Goal: Task Accomplishment & Management: Use online tool/utility

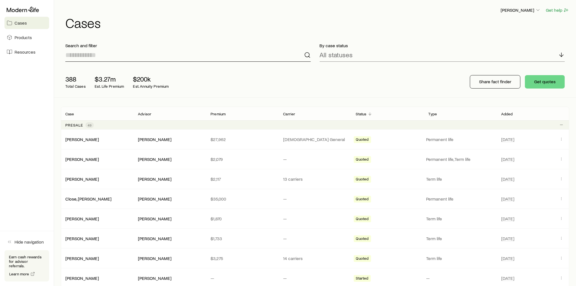
click at [107, 57] on input at bounding box center [187, 54] width 245 height 13
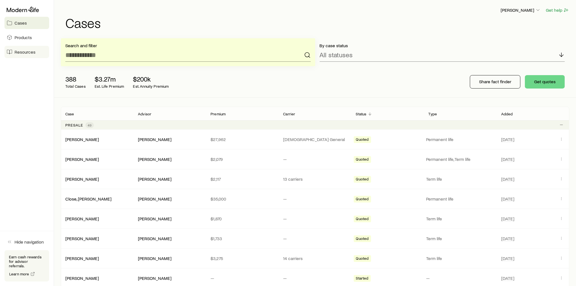
click at [18, 53] on span "Resources" at bounding box center [25, 52] width 21 height 6
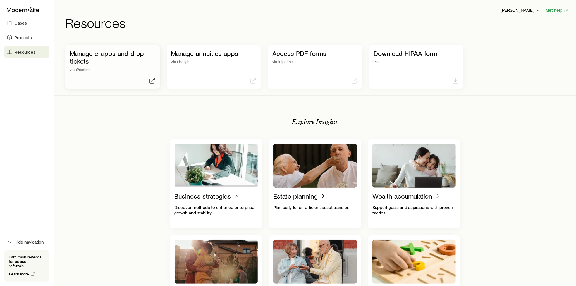
click at [112, 54] on p "Manage e-apps and drop tickets" at bounding box center [113, 57] width 86 height 16
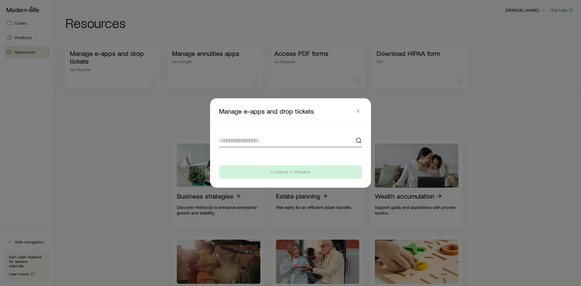
click at [275, 143] on input at bounding box center [290, 140] width 143 height 13
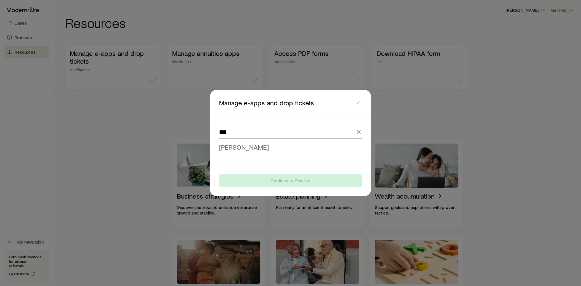
click at [239, 146] on span "[PERSON_NAME]" at bounding box center [244, 147] width 50 height 8
type input "**********"
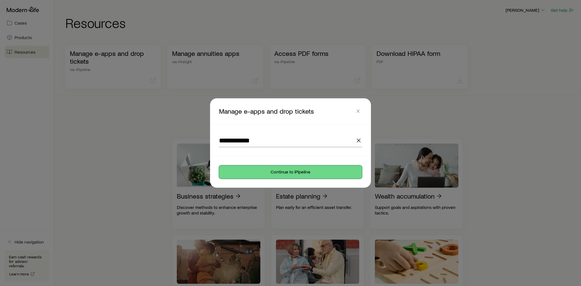
click at [284, 175] on button "Continue to iPipeline" at bounding box center [290, 171] width 143 height 13
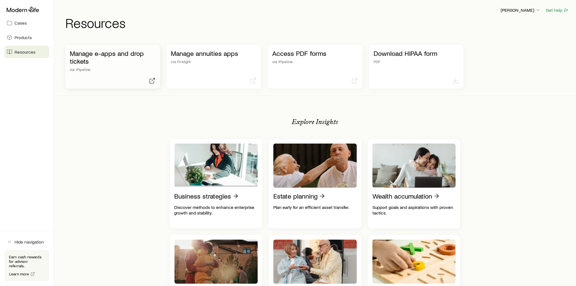
click at [102, 52] on p "Manage e-apps and drop tickets" at bounding box center [113, 57] width 86 height 16
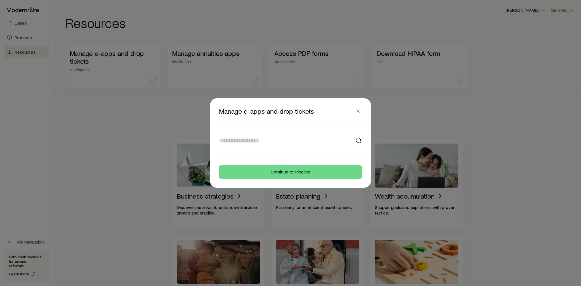
click at [264, 145] on input at bounding box center [290, 140] width 143 height 13
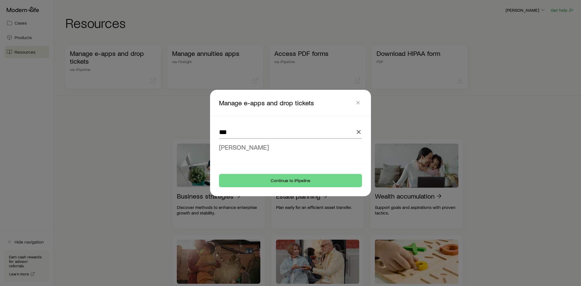
click at [251, 148] on span "[PERSON_NAME]" at bounding box center [244, 147] width 50 height 8
type input "**********"
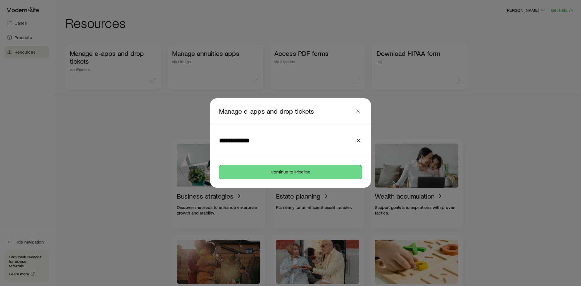
click at [291, 175] on button "Continue to iPipeline" at bounding box center [290, 171] width 143 height 13
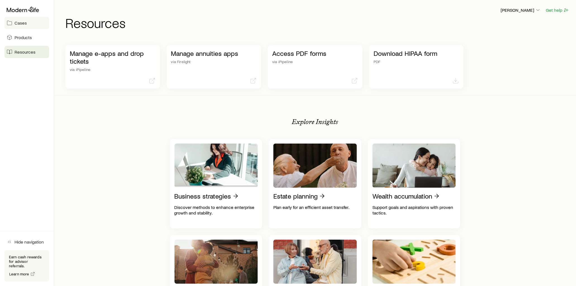
click at [24, 22] on span "Cases" at bounding box center [21, 23] width 12 height 6
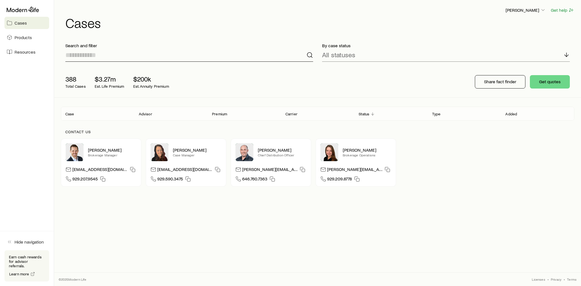
click at [123, 58] on input at bounding box center [189, 54] width 248 height 13
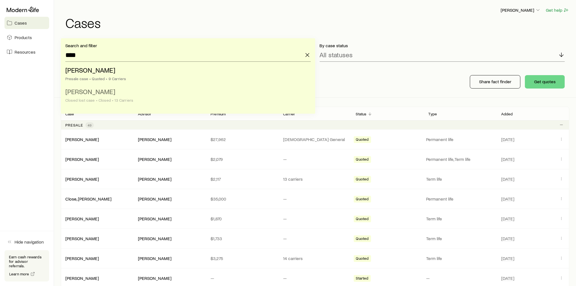
click at [100, 93] on span "[PERSON_NAME]" at bounding box center [90, 91] width 50 height 8
type input "**********"
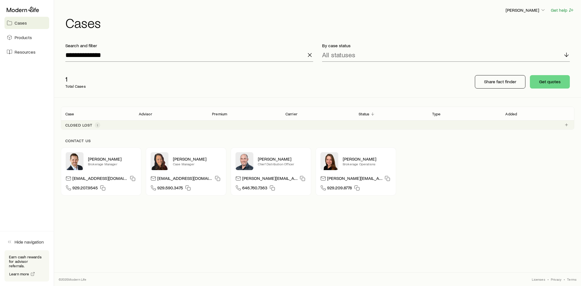
click at [99, 126] on span "1" at bounding box center [98, 125] width 6 height 6
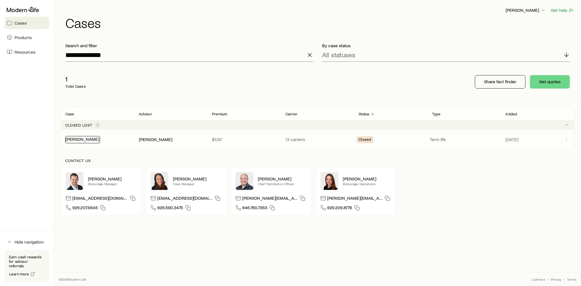
click at [88, 140] on link "[PERSON_NAME]" at bounding box center [82, 138] width 33 height 5
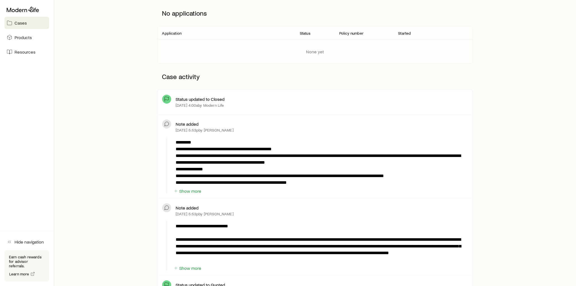
scroll to position [93, 0]
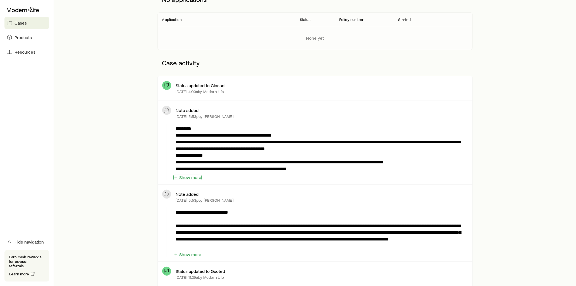
click at [193, 177] on button "Show more" at bounding box center [187, 177] width 28 height 5
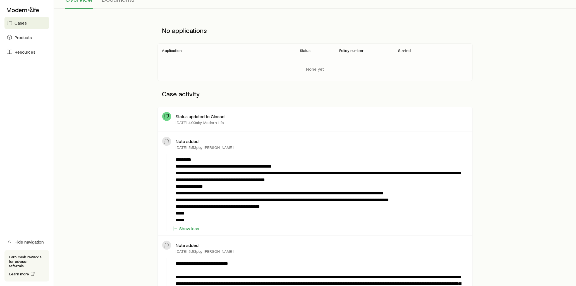
scroll to position [0, 0]
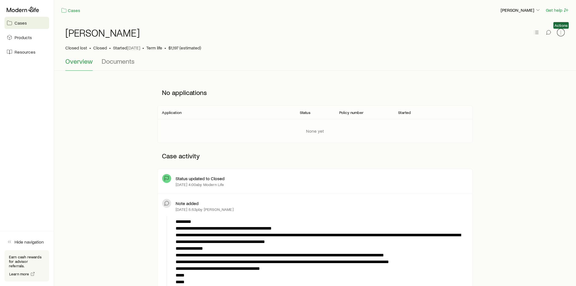
click at [557, 32] on button "button" at bounding box center [561, 32] width 8 height 8
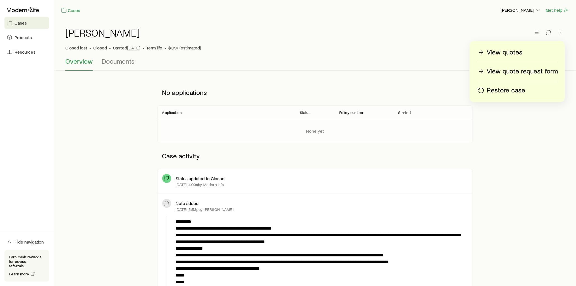
click at [509, 51] on p "View quotes" at bounding box center [505, 52] width 36 height 9
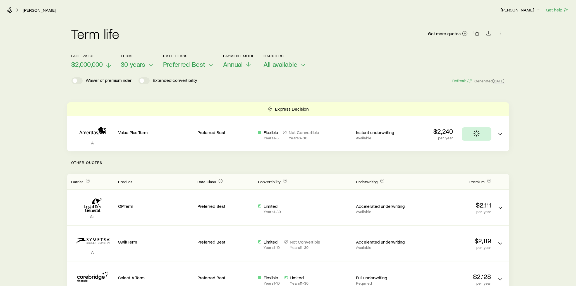
click at [106, 63] on icon at bounding box center [108, 65] width 7 height 7
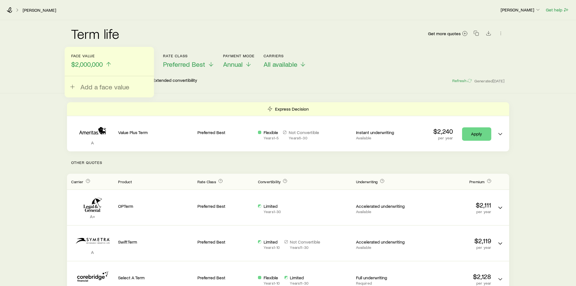
click at [106, 63] on icon at bounding box center [108, 64] width 7 height 7
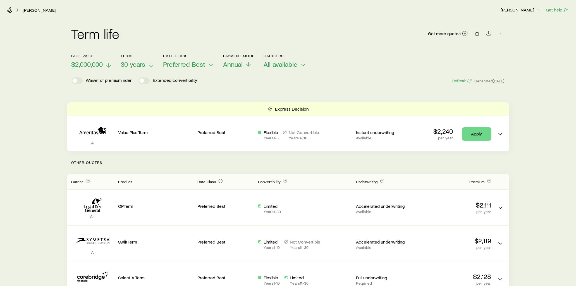
click at [151, 64] on line at bounding box center [151, 65] width 0 height 4
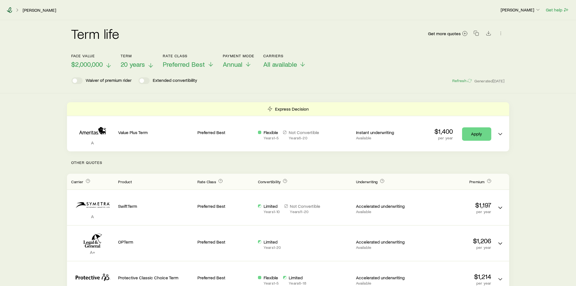
drag, startPoint x: 9, startPoint y: 9, endPoint x: 17, endPoint y: 8, distance: 7.4
click at [9, 9] on icon at bounding box center [10, 10] width 6 height 6
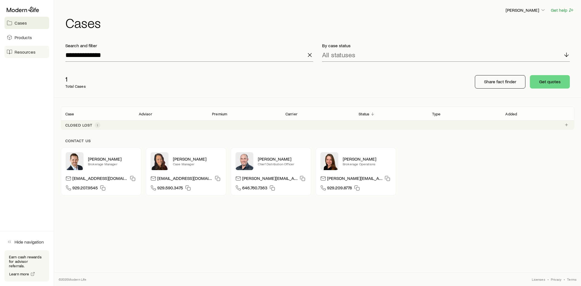
click at [33, 52] on span "Resources" at bounding box center [25, 52] width 21 height 6
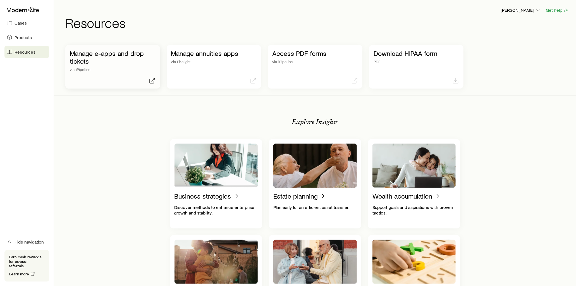
click at [126, 55] on p "Manage e-apps and drop tickets" at bounding box center [113, 57] width 86 height 16
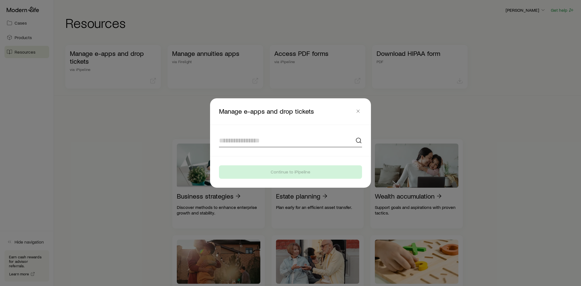
click at [266, 143] on input at bounding box center [290, 140] width 143 height 13
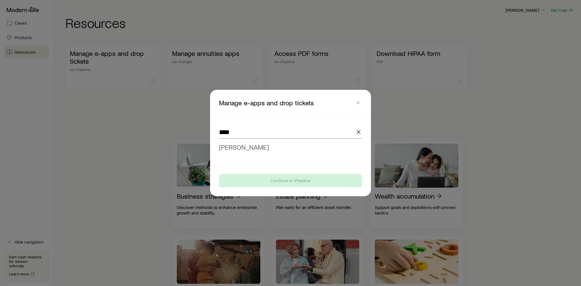
click at [250, 147] on span "[PERSON_NAME]" at bounding box center [244, 147] width 50 height 8
type input "**********"
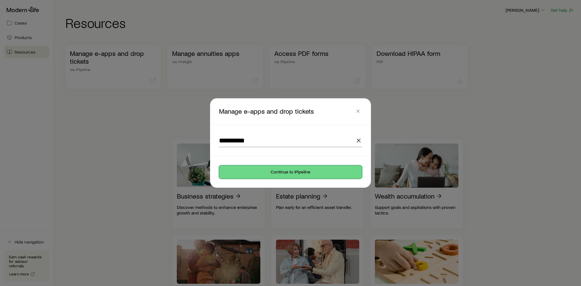
click at [284, 173] on button "Continue to iPipeline" at bounding box center [290, 171] width 143 height 13
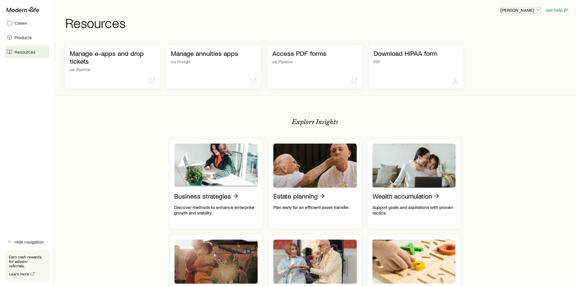
click at [538, 11] on icon "button" at bounding box center [538, 10] width 6 height 6
click at [530, 10] on p "[PERSON_NAME]" at bounding box center [521, 10] width 40 height 6
click at [16, 20] on span "Cases" at bounding box center [21, 23] width 12 height 6
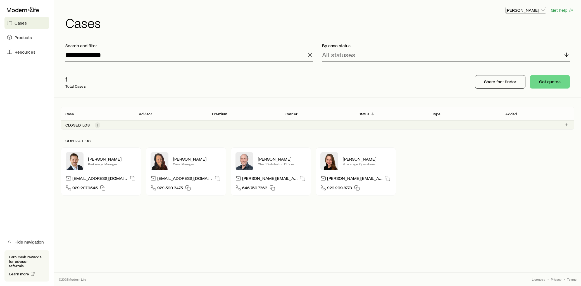
click at [538, 10] on p "[PERSON_NAME]" at bounding box center [525, 10] width 40 height 6
click at [543, 27] on h1 "Cases" at bounding box center [319, 22] width 509 height 13
click at [535, 11] on p "[PERSON_NAME]" at bounding box center [525, 10] width 40 height 6
click at [385, 30] on div "[PERSON_NAME] Get help Cases" at bounding box center [317, 18] width 513 height 36
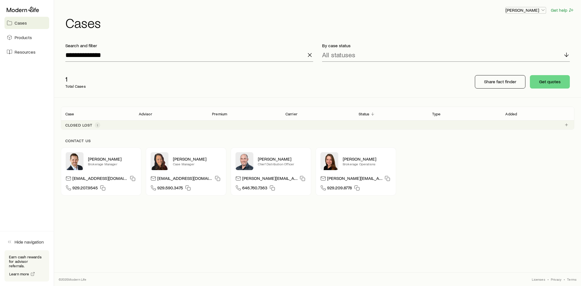
click at [540, 10] on icon "button" at bounding box center [543, 10] width 6 height 6
click at [540, 10] on p "[PERSON_NAME]" at bounding box center [525, 10] width 40 height 6
click at [535, 11] on p "[PERSON_NAME]" at bounding box center [525, 10] width 40 height 6
click at [136, 60] on input "**********" at bounding box center [189, 54] width 248 height 13
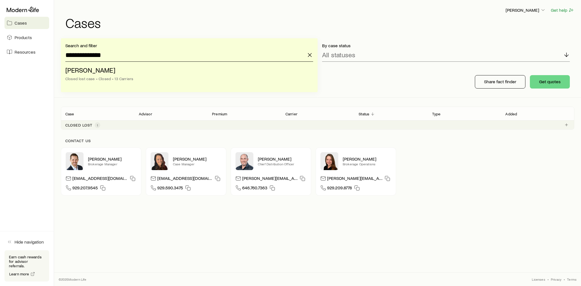
drag, startPoint x: 116, startPoint y: 57, endPoint x: 40, endPoint y: 59, distance: 75.9
click at [40, 59] on div "**********" at bounding box center [290, 143] width 581 height 286
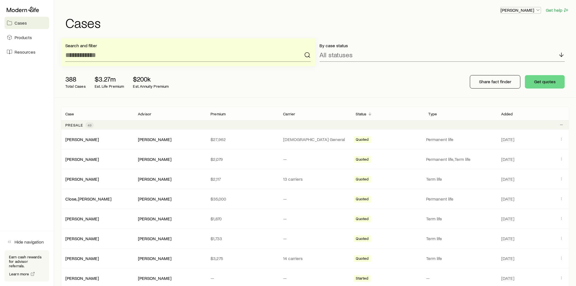
click at [531, 9] on p "[PERSON_NAME]" at bounding box center [521, 10] width 40 height 6
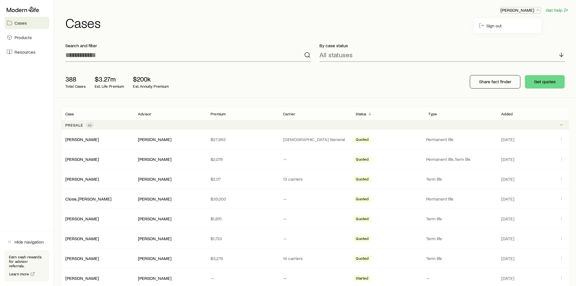
click at [531, 9] on p "[PERSON_NAME]" at bounding box center [521, 10] width 40 height 6
click at [465, 41] on div "By case status All statuses" at bounding box center [442, 52] width 254 height 28
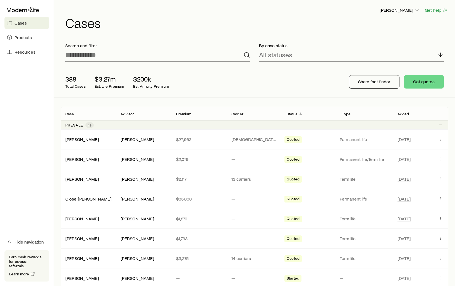
click at [390, 31] on div "[PERSON_NAME] Get help Cases" at bounding box center [254, 18] width 387 height 36
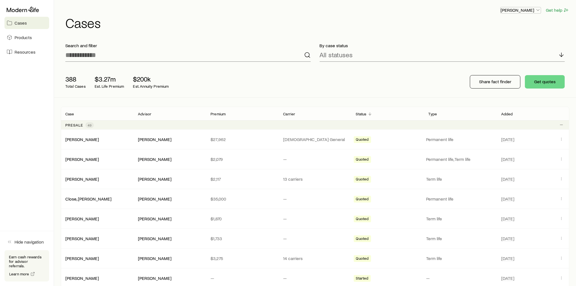
click at [459, 10] on icon "button" at bounding box center [538, 10] width 6 height 6
click at [459, 10] on p "[PERSON_NAME]" at bounding box center [521, 10] width 40 height 6
click at [379, 21] on h1 "Cases" at bounding box center [317, 22] width 504 height 13
click at [24, 39] on span "Products" at bounding box center [23, 38] width 17 height 6
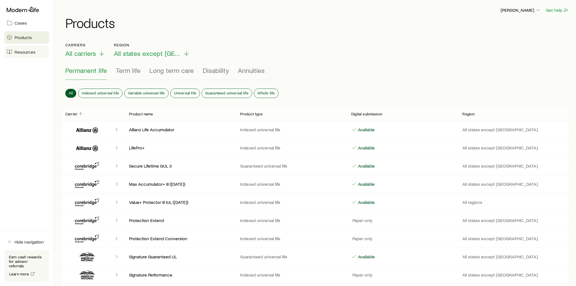
click at [29, 49] on span "Resources" at bounding box center [25, 52] width 21 height 6
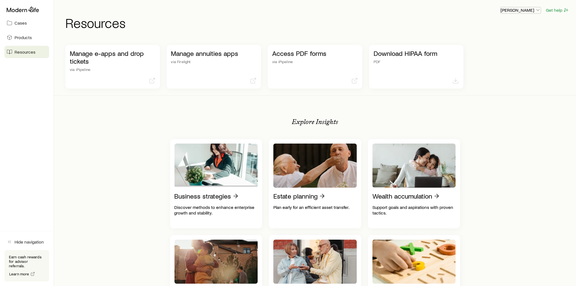
click at [459, 8] on p "[PERSON_NAME]" at bounding box center [521, 10] width 40 height 6
click at [24, 24] on span "Cases" at bounding box center [21, 23] width 12 height 6
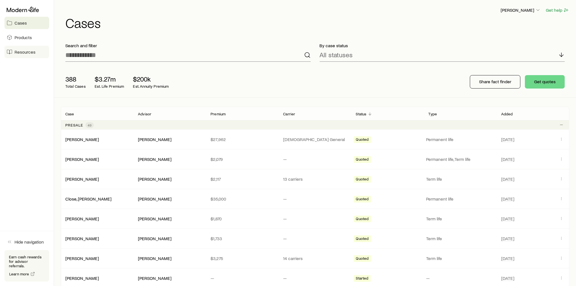
click at [25, 55] on link "Resources" at bounding box center [26, 52] width 45 height 12
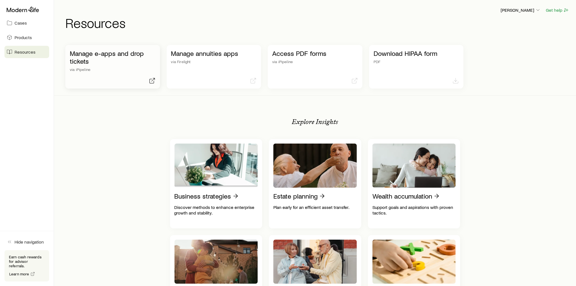
click at [111, 62] on p "Manage e-apps and drop tickets" at bounding box center [113, 57] width 86 height 16
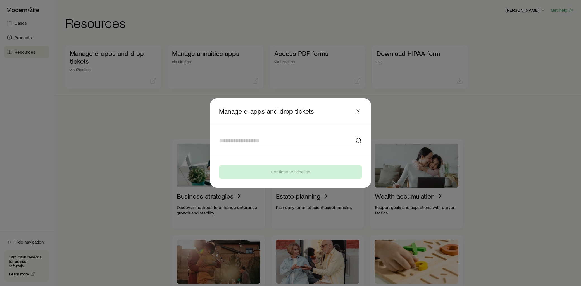
click at [231, 141] on input at bounding box center [290, 140] width 143 height 13
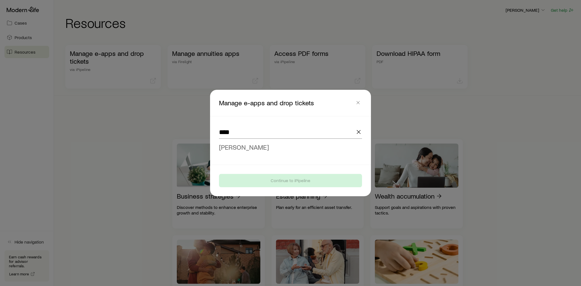
click at [238, 144] on span "[PERSON_NAME]" at bounding box center [244, 147] width 50 height 8
type input "**********"
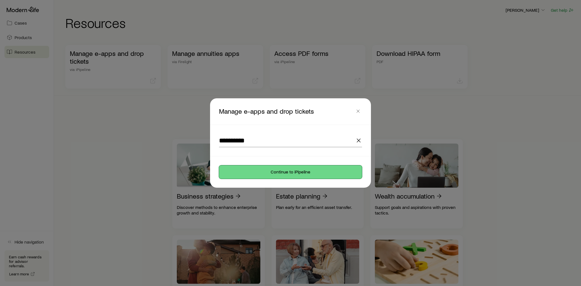
click at [269, 174] on button "Continue to iPipeline" at bounding box center [290, 171] width 143 height 13
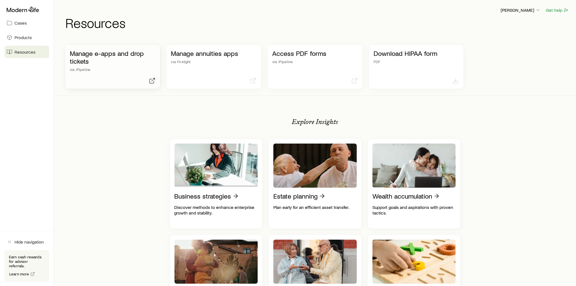
click at [108, 51] on p "Manage e-apps and drop tickets" at bounding box center [113, 57] width 86 height 16
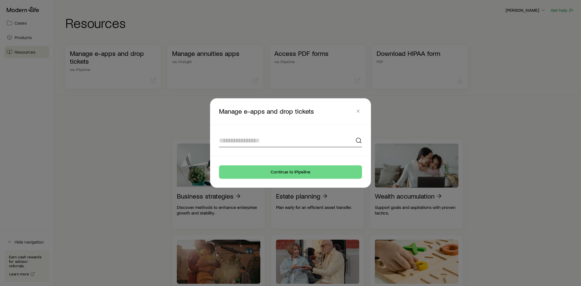
click at [260, 139] on input at bounding box center [290, 140] width 143 height 13
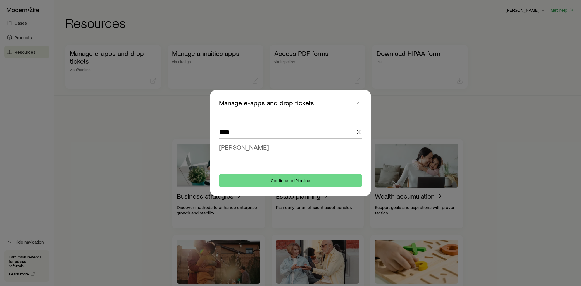
click at [256, 146] on li "[PERSON_NAME]" at bounding box center [289, 147] width 140 height 13
type input "**********"
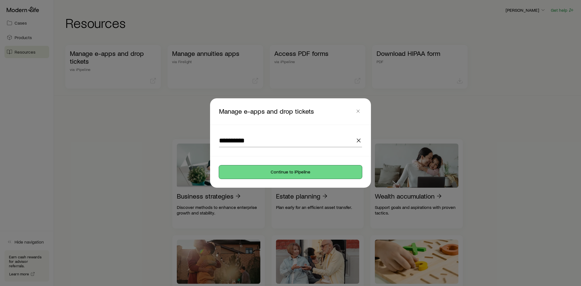
click at [288, 169] on button "Continue to iPipeline" at bounding box center [290, 171] width 143 height 13
